Goal: Navigation & Orientation: Find specific page/section

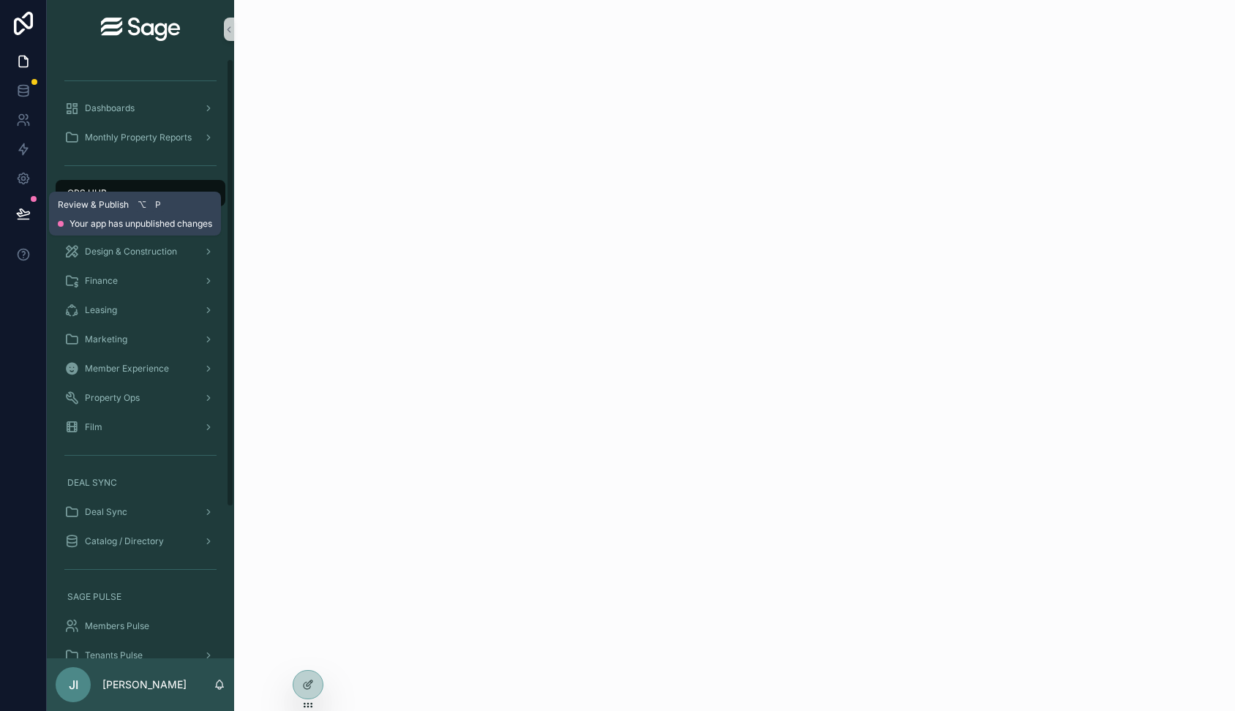
click at [31, 206] on button at bounding box center [23, 213] width 32 height 41
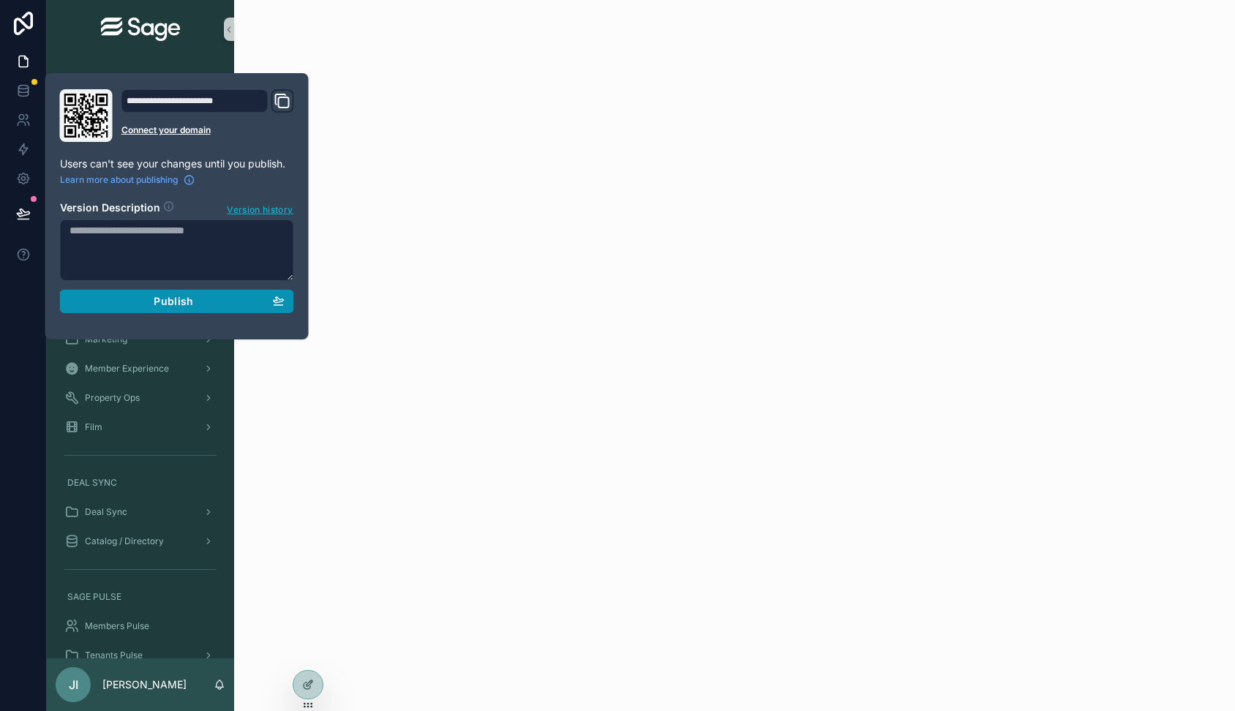
click at [159, 304] on span "Publish" at bounding box center [174, 301] width 40 height 13
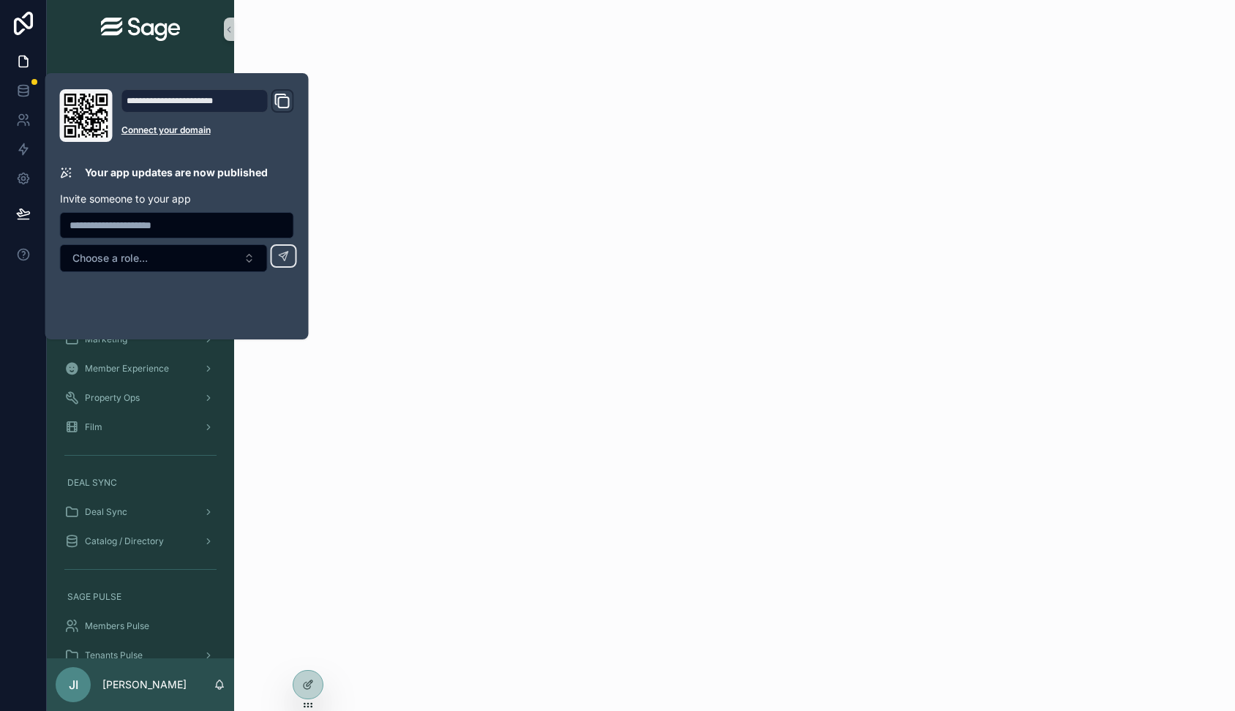
click at [344, 71] on div "scrollable content" at bounding box center [734, 52] width 1001 height 105
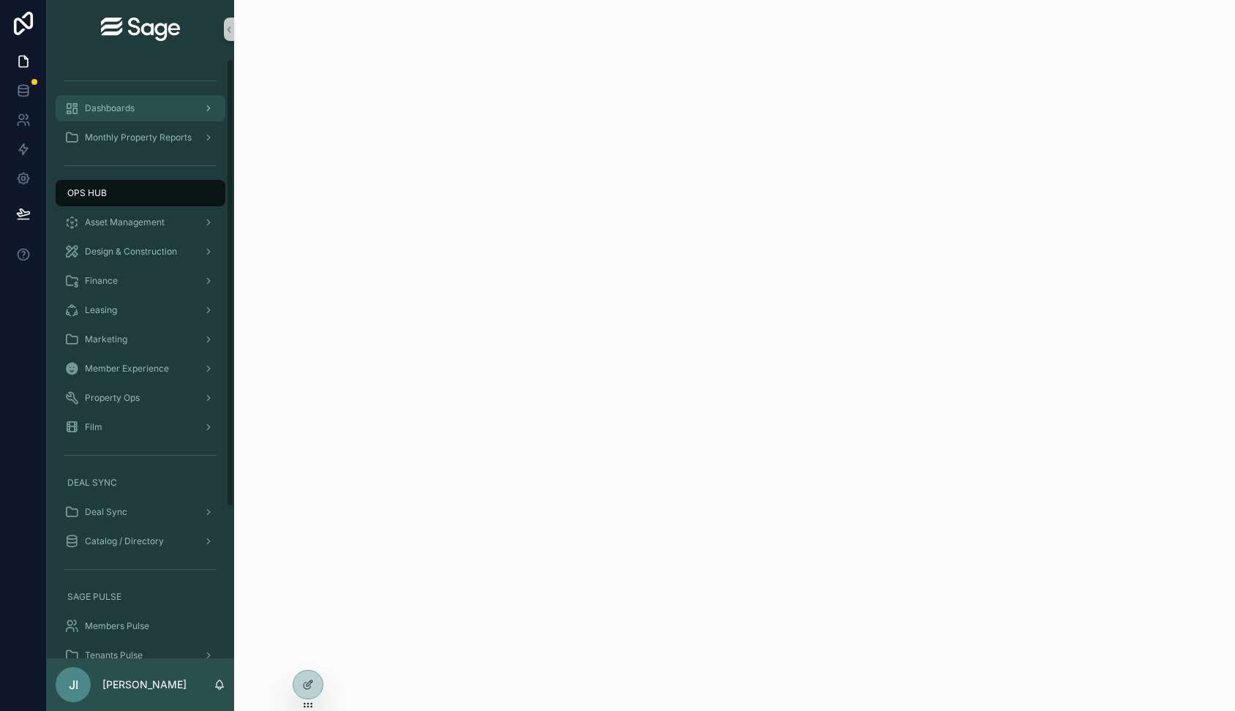
click at [159, 109] on div "Dashboards" at bounding box center [140, 108] width 152 height 23
click at [153, 213] on div "Asset Management" at bounding box center [140, 222] width 152 height 23
